Goal: Task Accomplishment & Management: Use online tool/utility

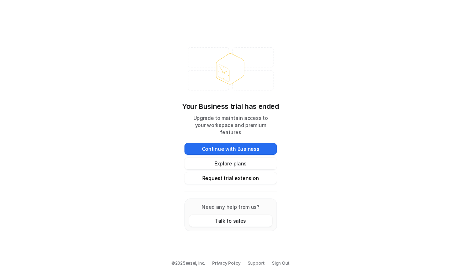
click at [229, 175] on button "Request trial extension" at bounding box center [230, 178] width 92 height 12
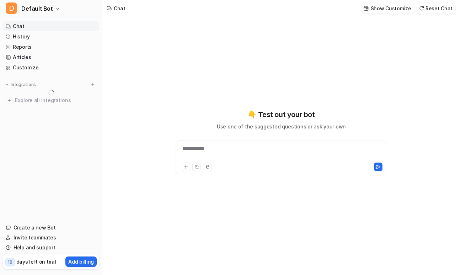
type textarea "**********"
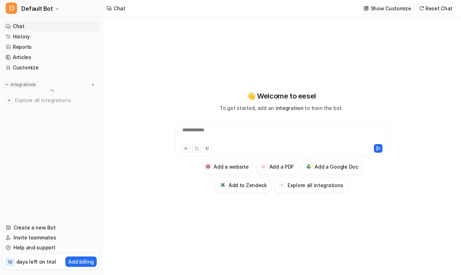
click at [8, 86] on img at bounding box center [6, 84] width 5 height 5
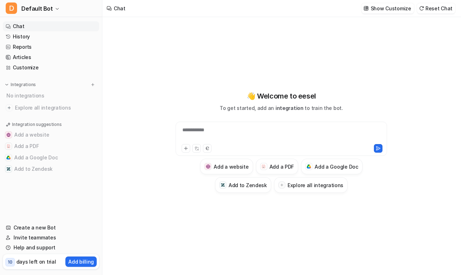
click at [177, 60] on div "**********" at bounding box center [281, 141] width 261 height 192
